Goal: Task Accomplishment & Management: Use online tool/utility

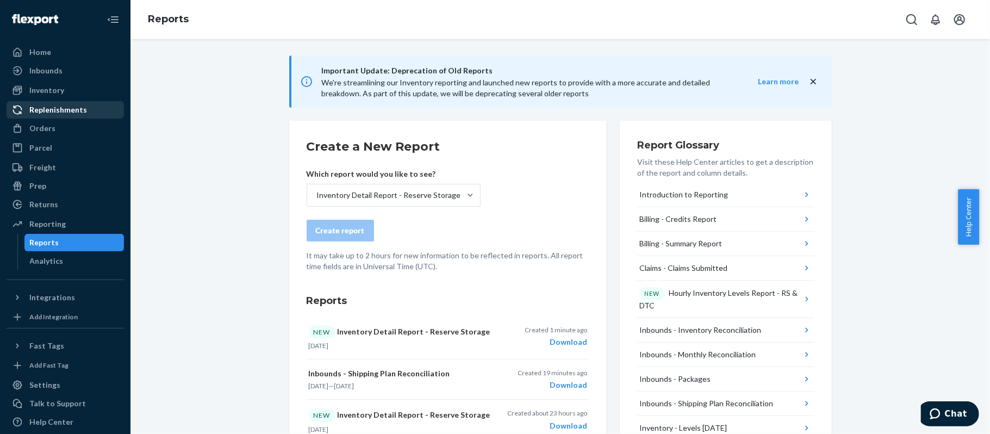
drag, startPoint x: 61, startPoint y: 116, endPoint x: 60, endPoint y: 107, distance: 8.8
click at [61, 116] on div "Replenishments" at bounding box center [65, 109] width 115 height 15
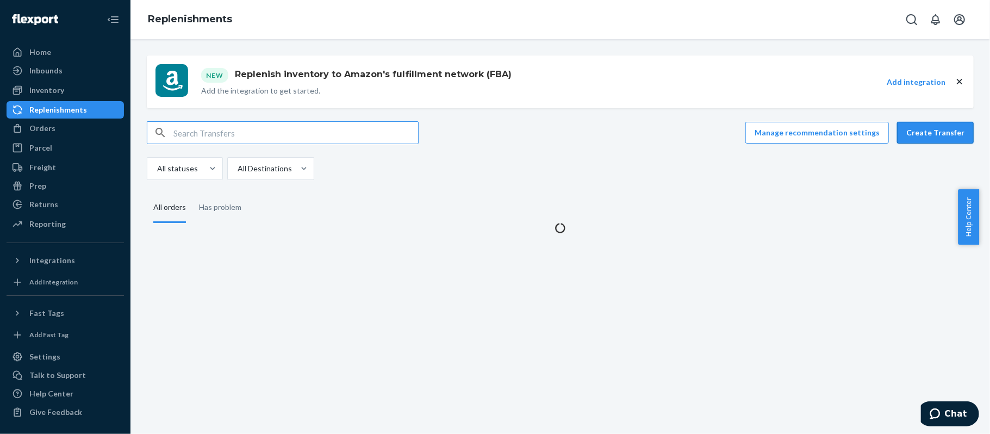
click at [926, 137] on button "Create Transfer" at bounding box center [935, 133] width 77 height 22
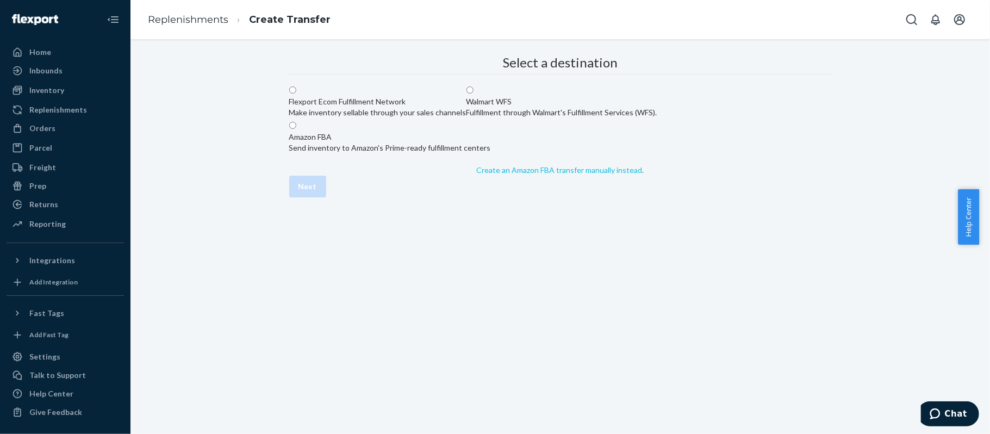
click at [511, 174] on link "Create an Amazon FBA transfer manually instead" at bounding box center [560, 169] width 166 height 9
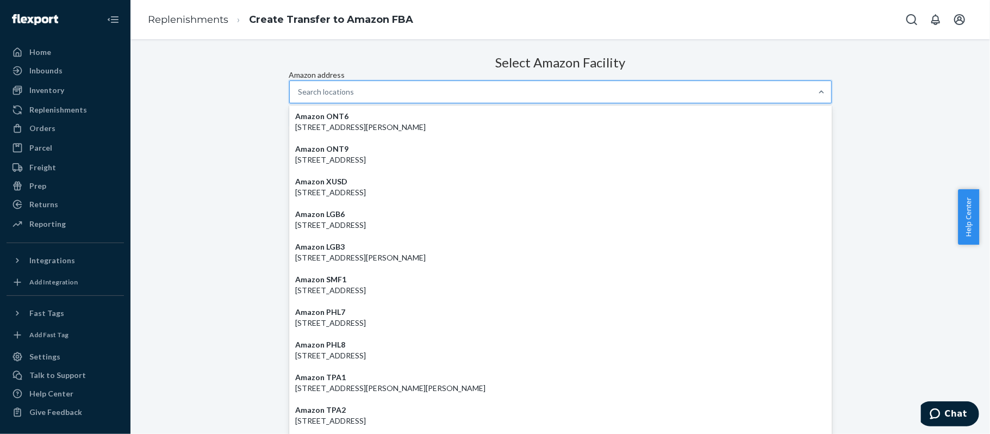
click at [451, 103] on div "Search locations" at bounding box center [551, 92] width 522 height 22
click at [299, 97] on input "Amazon address option Amazon ONT6 - [STREET_ADDRESS][PERSON_NAME] focused, 1 of…" at bounding box center [298, 91] width 1 height 11
paste input "YVR4"
type input "YVR4"
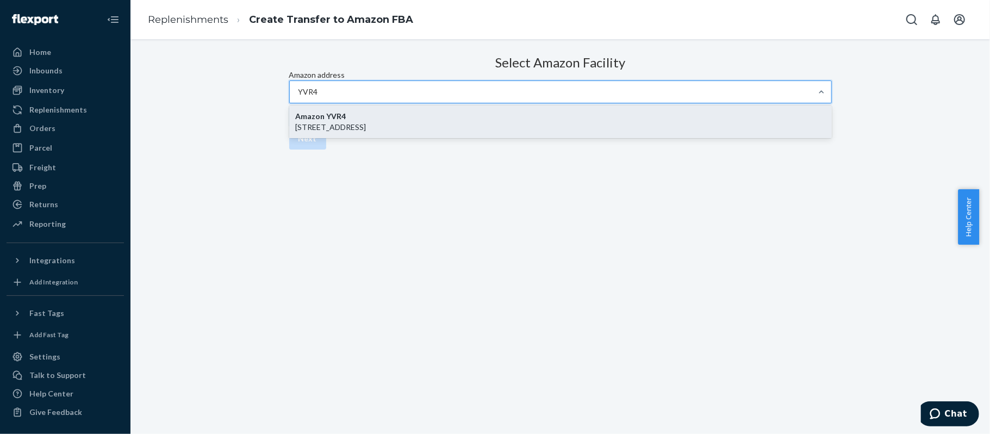
click at [449, 133] on p "[STREET_ADDRESS]" at bounding box center [560, 127] width 529 height 11
click at [320, 97] on input "YVR4" at bounding box center [309, 91] width 22 height 11
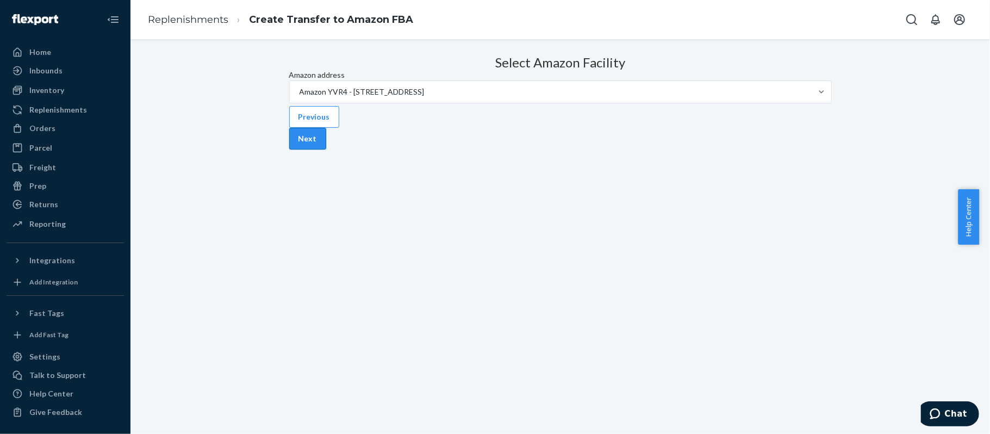
click at [326, 149] on button "Next" at bounding box center [307, 139] width 37 height 22
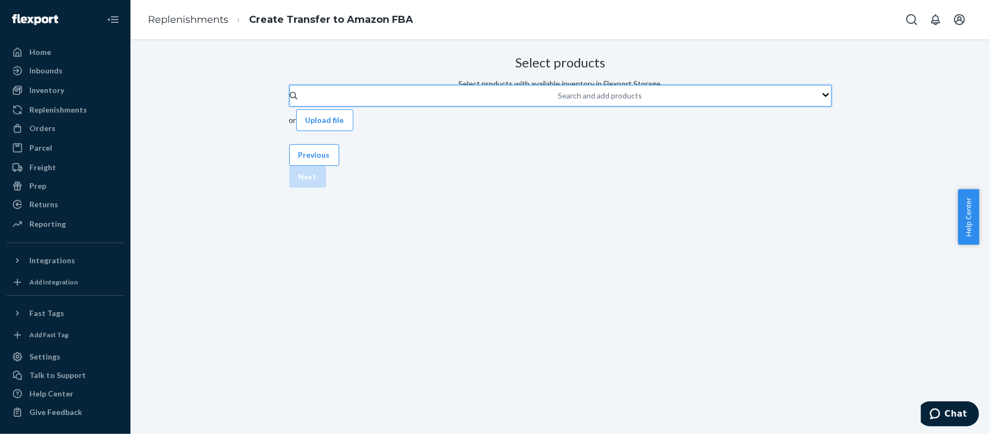
drag, startPoint x: 616, startPoint y: 141, endPoint x: 598, endPoint y: 128, distance: 22.6
click at [559, 102] on div "Search and add products" at bounding box center [558, 95] width 1 height 13
click at [559, 101] on input "0 results available. Use Up and Down to choose options, press Enter to select t…" at bounding box center [558, 95] width 1 height 11
click at [559, 102] on div "Search and add products" at bounding box center [558, 95] width 1 height 13
click at [559, 101] on input "0 results available. Use Up and Down to choose options, press Enter to select t…" at bounding box center [558, 95] width 1 height 11
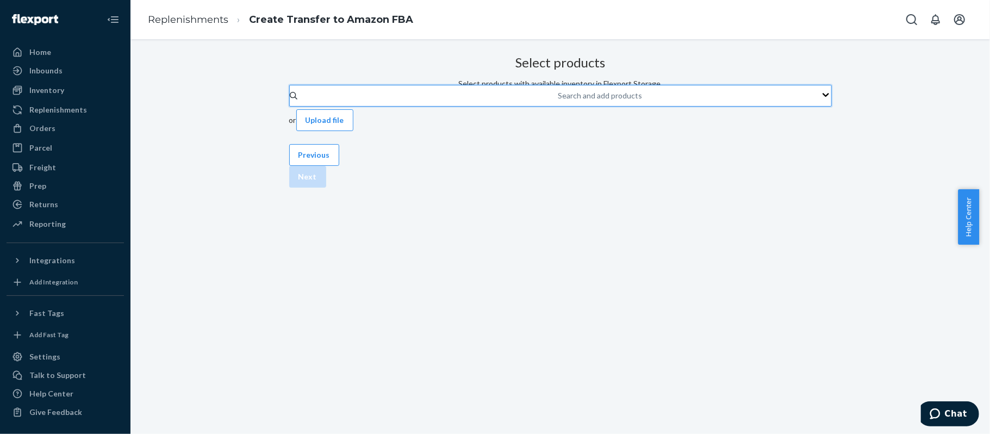
paste input "KACC-CMP-SCK-2PK-GNP"
type input "KACC-CMP-SCK-2PK-GNP"
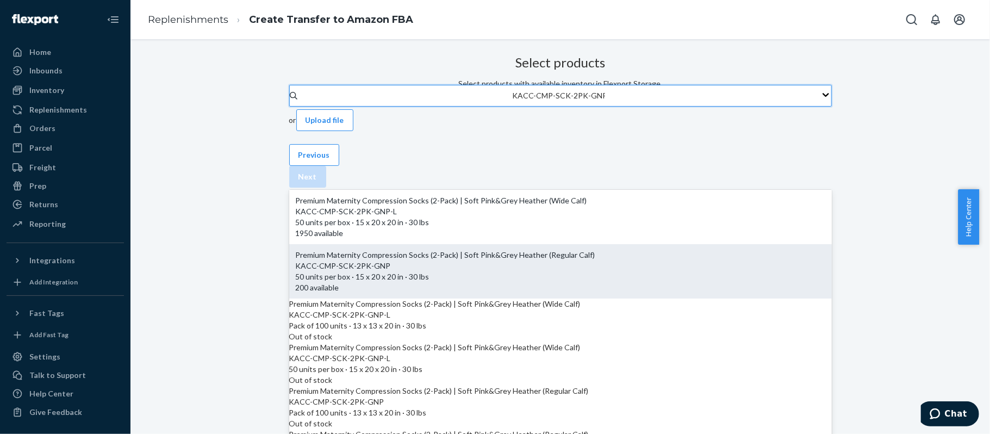
click at [551, 249] on div "Premium Maternity Compression Socks (2-Pack) | Soft Pink&Grey Heather (Regular …" at bounding box center [560, 254] width 529 height 11
click at [551, 101] on input "KACC-CMP-SCK-2PK-GNP" at bounding box center [558, 95] width 93 height 11
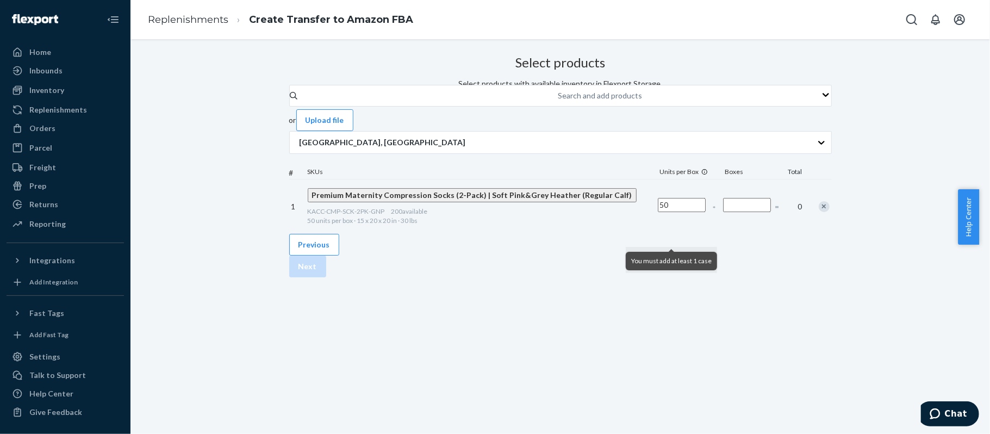
click at [723, 212] on input "Number of boxes" at bounding box center [747, 205] width 48 height 14
type input "3"
click at [326, 277] on button "Next" at bounding box center [307, 266] width 37 height 22
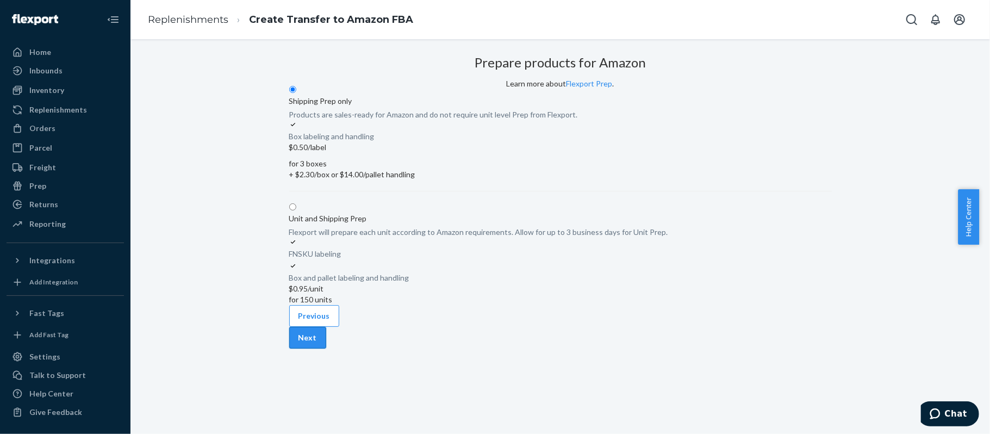
click at [326, 348] on button "Next" at bounding box center [307, 338] width 37 height 22
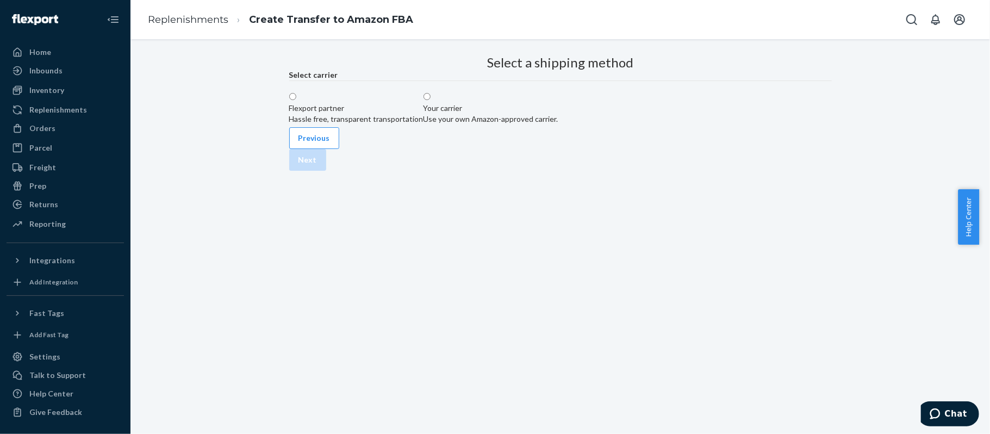
drag, startPoint x: 593, startPoint y: 163, endPoint x: 579, endPoint y: 142, distance: 25.5
click at [558, 124] on div "Use your own Amazon-approved carrier." at bounding box center [490, 119] width 135 height 11
click at [430, 100] on input "Your carrier Use your own Amazon-approved carrier." at bounding box center [426, 96] width 7 height 7
radio input "true"
click at [397, 171] on label "Small Parcel" at bounding box center [377, 160] width 40 height 22
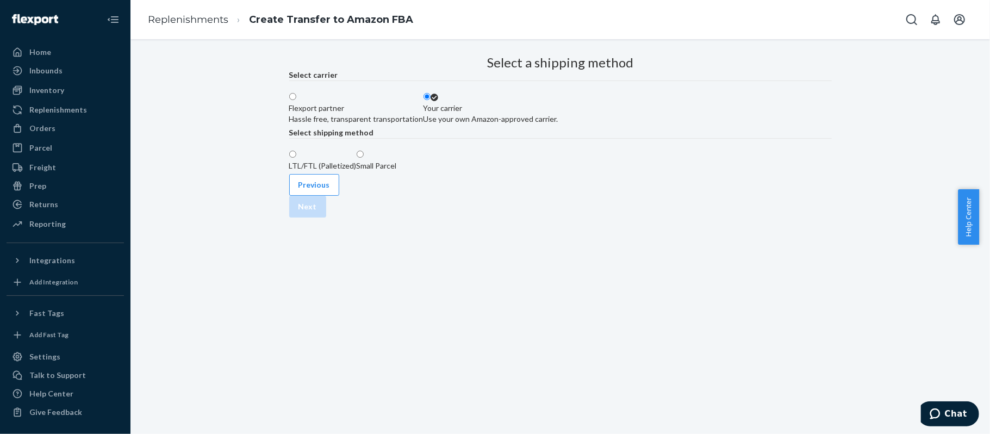
click at [364, 158] on input "Small Parcel" at bounding box center [360, 154] width 7 height 7
radio input "true"
click at [326, 217] on button "Next" at bounding box center [307, 207] width 37 height 22
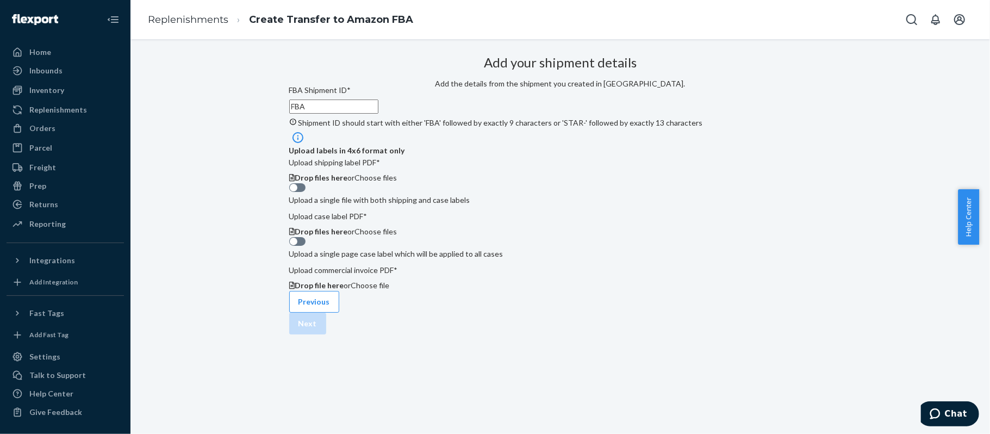
click at [378, 114] on input "FBA" at bounding box center [333, 106] width 89 height 14
paste input "190DKGNL0"
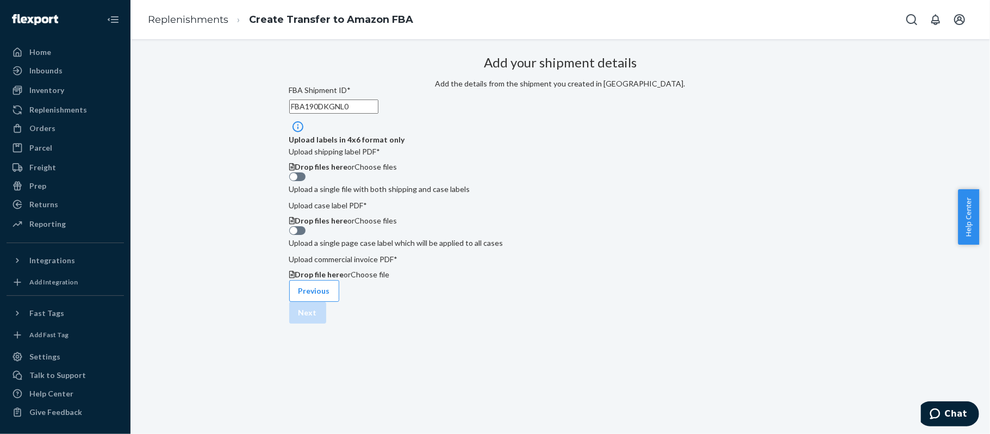
scroll to position [72, 0]
type input "FBA190DKGNL0"
click at [729, 183] on div "Add your shipment details Add the details from the shipment you created in Sell…" at bounding box center [560, 166] width 542 height 231
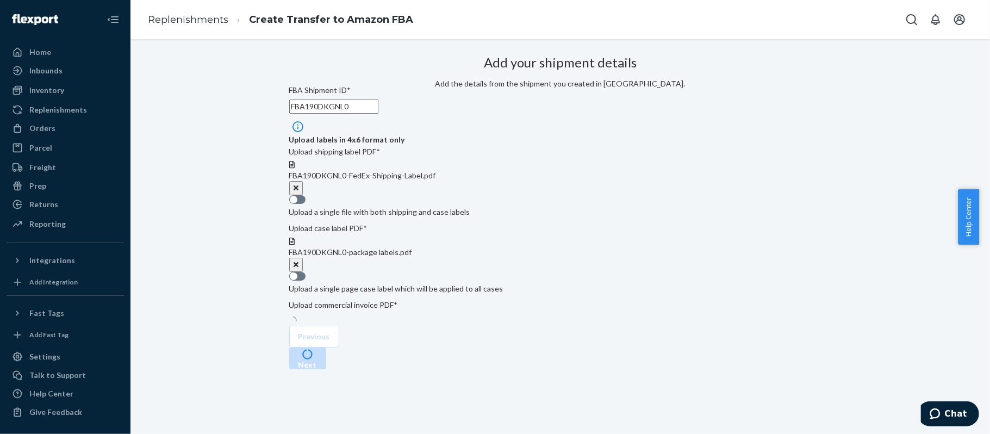
scroll to position [131, 0]
click at [778, 204] on div "Add your shipment details Add the details from the shipment you created in Sell…" at bounding box center [560, 200] width 542 height 299
click at [326, 379] on button "Next" at bounding box center [307, 381] width 37 height 22
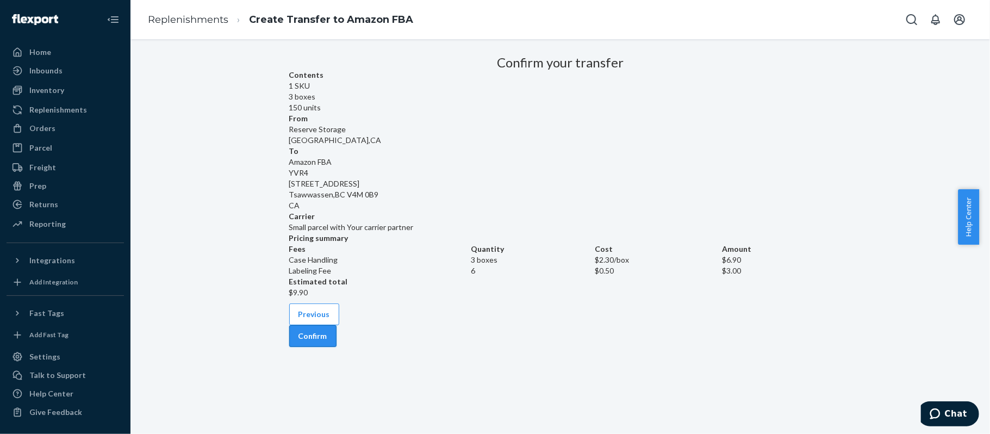
click at [336, 347] on button "Confirm" at bounding box center [312, 336] width 47 height 22
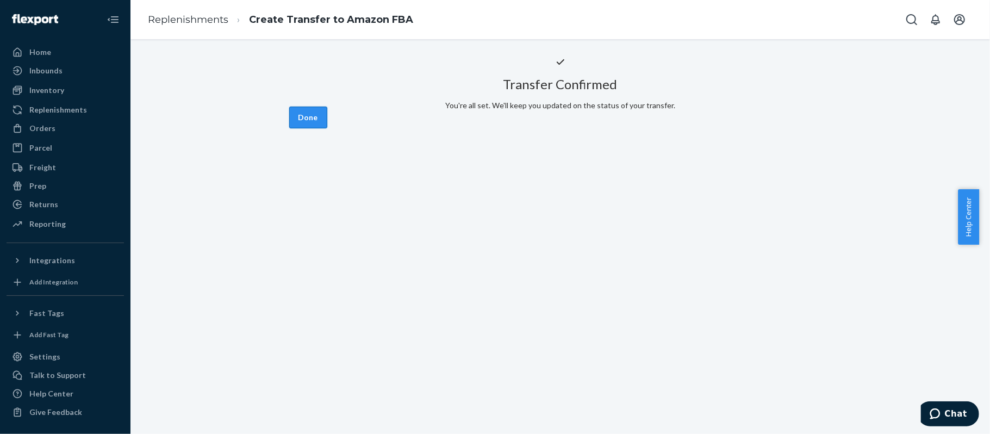
click at [327, 128] on button "Done" at bounding box center [308, 118] width 38 height 22
